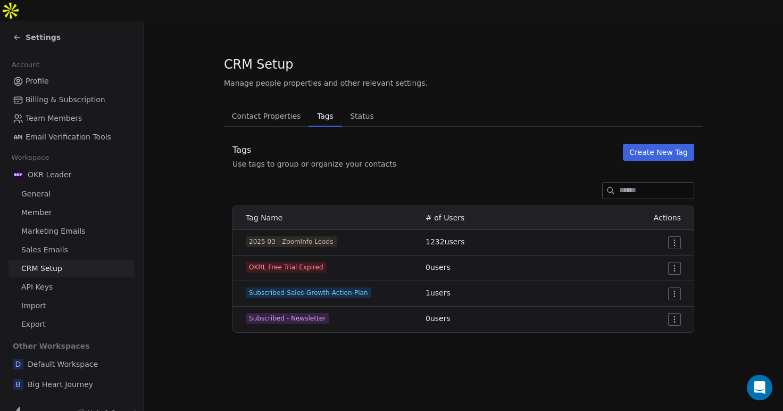
click at [15, 33] on icon at bounding box center [17, 37] width 9 height 9
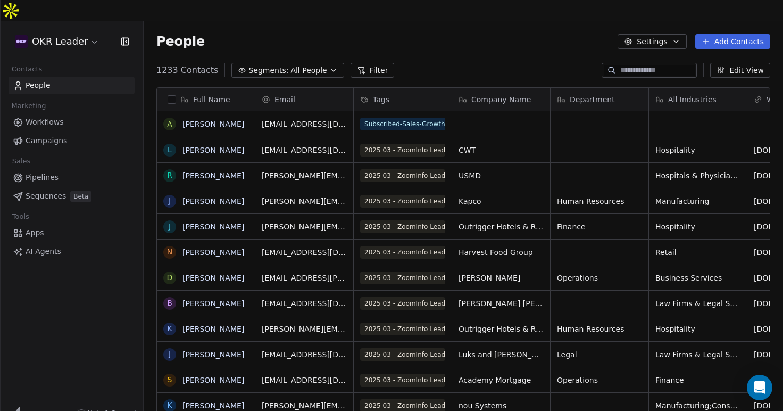
scroll to position [361, 639]
click at [47, 116] on span "Workflows" at bounding box center [45, 121] width 38 height 11
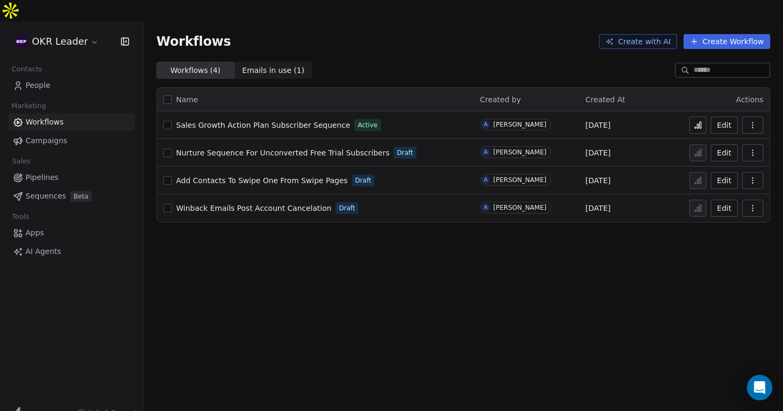
click at [203, 121] on span "Sales Growth Action Plan Subscriber Sequence" at bounding box center [263, 125] width 174 height 9
